Goal: Task Accomplishment & Management: Use online tool/utility

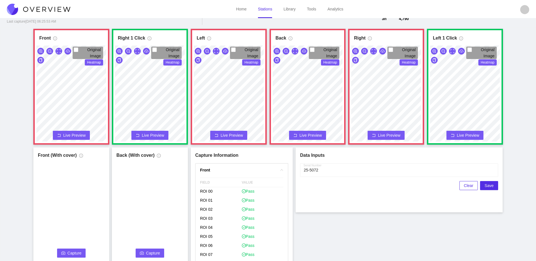
scroll to position [304, 0]
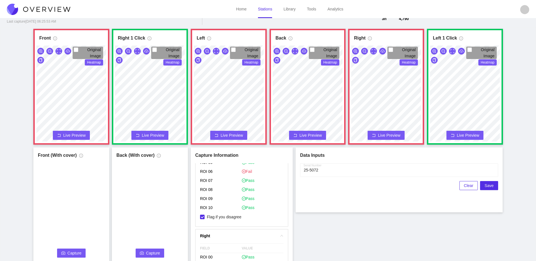
click at [74, 251] on span "Capture" at bounding box center [75, 253] width 14 height 6
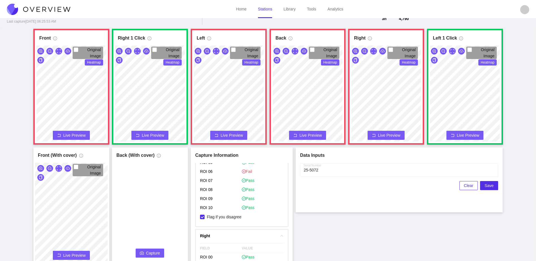
click at [145, 254] on button "Capture" at bounding box center [150, 253] width 29 height 9
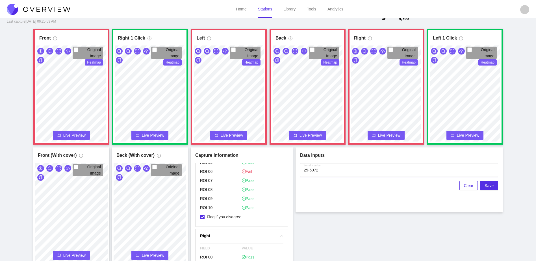
drag, startPoint x: 332, startPoint y: 173, endPoint x: 300, endPoint y: 182, distance: 33.1
click at [300, 182] on div "Serial Number Clear Save" at bounding box center [399, 176] width 198 height 27
click at [300, 182] on div "Clear Save" at bounding box center [399, 185] width 198 height 9
drag, startPoint x: 330, startPoint y: 168, endPoint x: 293, endPoint y: 179, distance: 39.1
click at [293, 179] on div "Front Original Image Heatmap Capture Connecting... Please wait for the camera t…" at bounding box center [268, 146] width 522 height 235
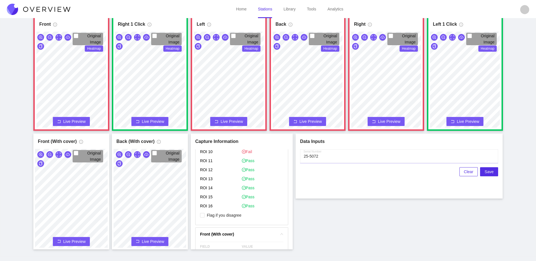
scroll to position [654, 0]
click at [233, 216] on span "Flag if you disagree" at bounding box center [224, 215] width 39 height 6
click at [205, 216] on input "Flag if you disagree" at bounding box center [202, 215] width 5 height 5
checkbox input "true"
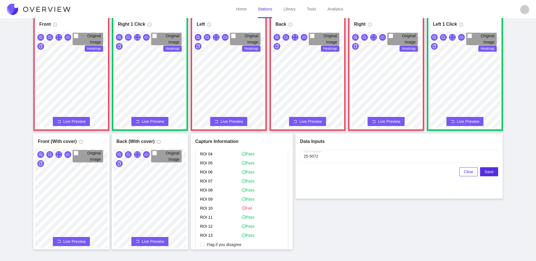
scroll to position [428, 0]
click at [219, 247] on span "Flag if you disagree" at bounding box center [224, 247] width 39 height 6
click at [205, 247] on input "Flag if you disagree" at bounding box center [202, 246] width 5 height 5
checkbox input "true"
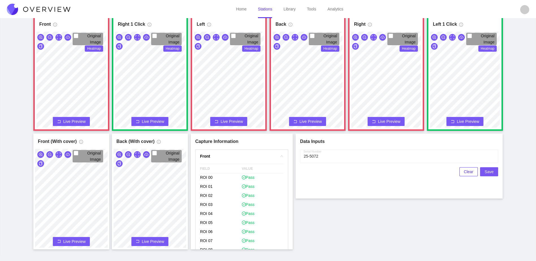
click at [489, 172] on span "Save" at bounding box center [489, 172] width 9 height 6
